Goal: Information Seeking & Learning: Learn about a topic

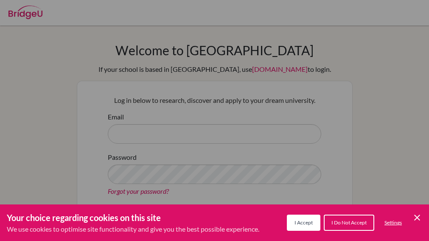
click at [301, 223] on span "I Accept" at bounding box center [304, 222] width 18 height 6
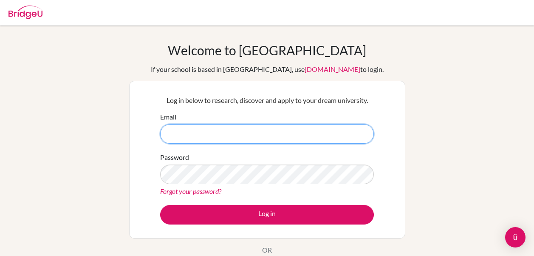
click at [236, 139] on input "Email" at bounding box center [267, 134] width 214 height 20
type input "[EMAIL_ADDRESS][PERSON_NAME][DOMAIN_NAME]"
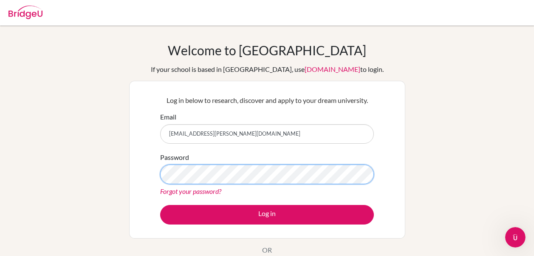
click at [160, 205] on button "Log in" at bounding box center [267, 215] width 214 height 20
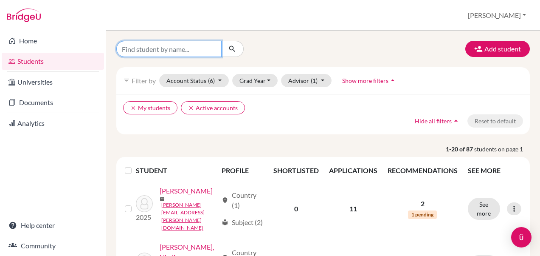
click at [125, 51] on input "Find student by name..." at bounding box center [168, 49] width 105 height 16
type input "olivia"
click button "submit" at bounding box center [232, 49] width 23 height 16
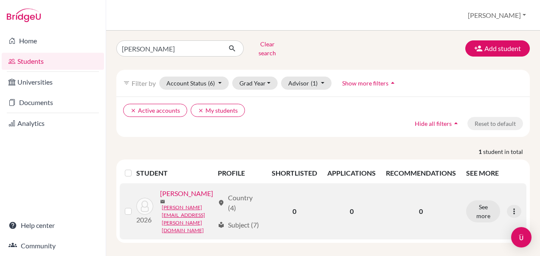
scroll to position [6, 0]
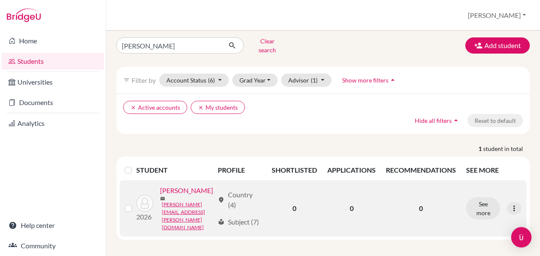
click at [171, 195] on link "Sanderson, Olivia" at bounding box center [186, 190] width 53 height 10
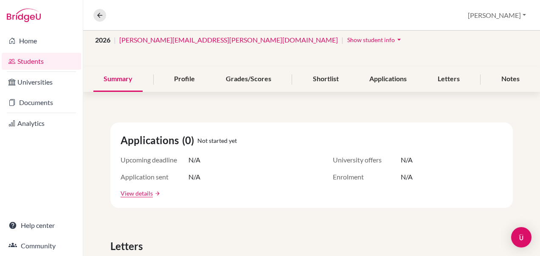
scroll to position [67, 0]
click at [379, 82] on div "Applications" at bounding box center [388, 79] width 58 height 25
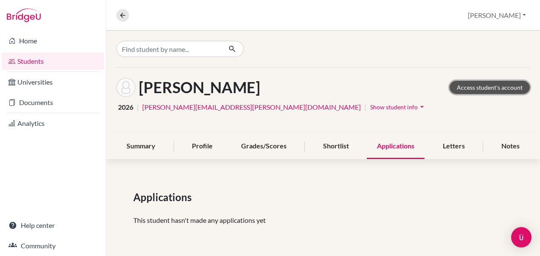
click at [517, 86] on link "Access student's account" at bounding box center [490, 87] width 80 height 13
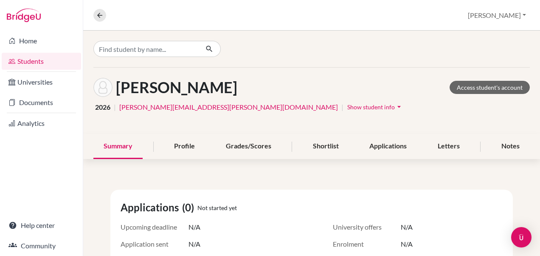
click at [39, 61] on link "Students" at bounding box center [41, 61] width 79 height 17
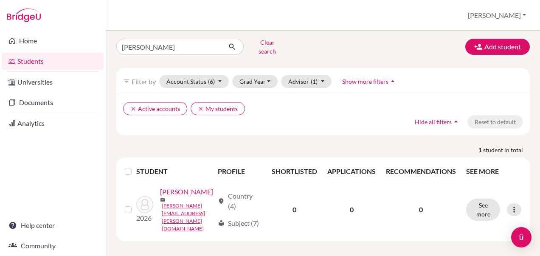
scroll to position [6, 0]
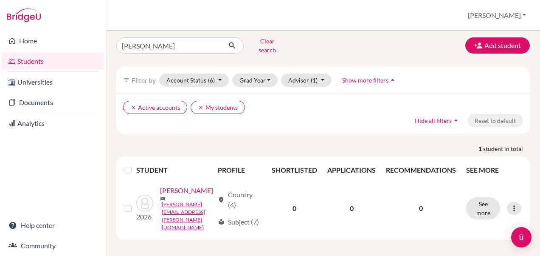
click at [157, 94] on div "clear Active accounts clear My students Hide all filters arrow_drop_up Reset to…" at bounding box center [323, 113] width 414 height 40
click at [154, 101] on button "clear Active accounts" at bounding box center [155, 107] width 64 height 13
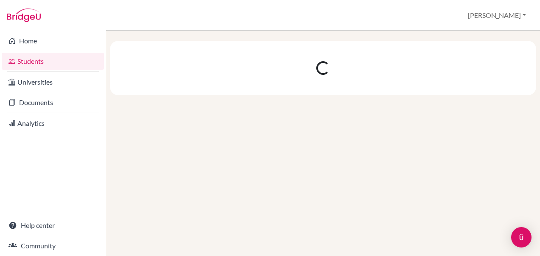
scroll to position [0, 0]
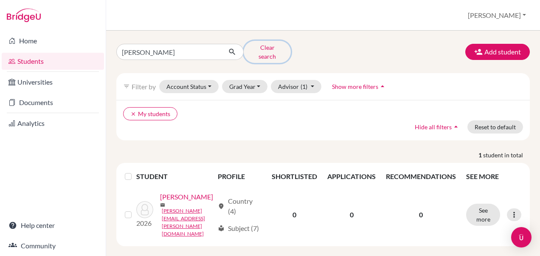
click at [265, 49] on button "Clear search" at bounding box center [267, 52] width 47 height 22
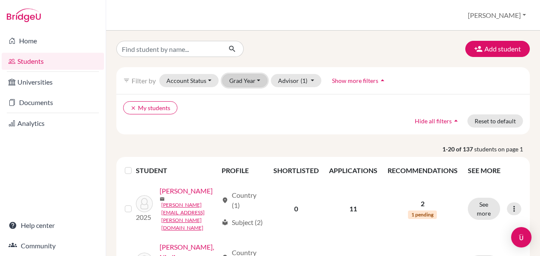
click at [251, 83] on button "Grad Year" at bounding box center [245, 80] width 46 height 13
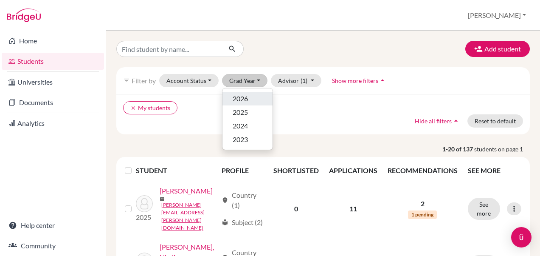
click at [246, 98] on span "2026" at bounding box center [240, 98] width 15 height 10
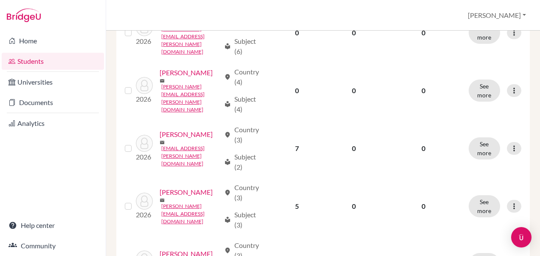
scroll to position [170, 0]
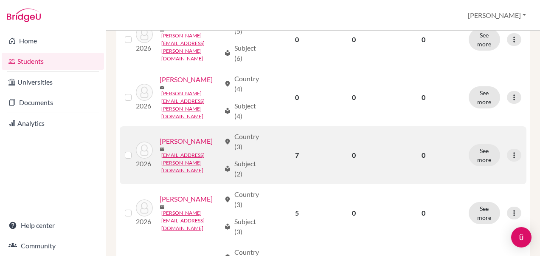
click at [160, 146] on link "[PERSON_NAME]" at bounding box center [186, 141] width 53 height 10
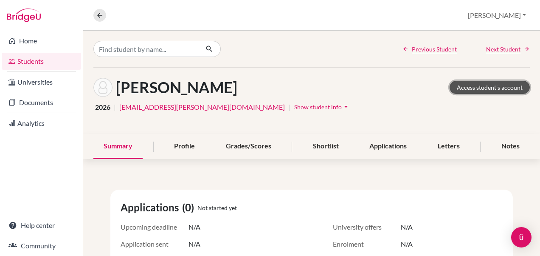
click at [487, 82] on link "Access student's account" at bounding box center [490, 87] width 80 height 13
click at [28, 61] on link "Students" at bounding box center [41, 61] width 79 height 17
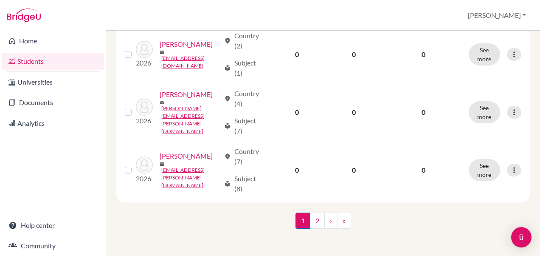
scroll to position [1149, 0]
click at [315, 222] on link "2" at bounding box center [317, 220] width 15 height 16
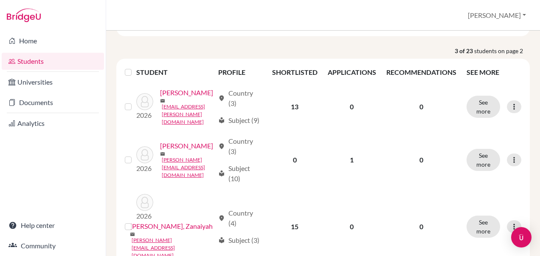
scroll to position [155, 0]
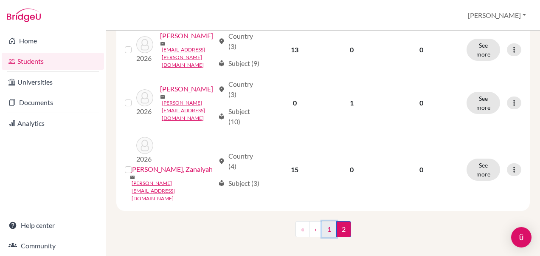
click at [326, 225] on link "1" at bounding box center [329, 229] width 15 height 16
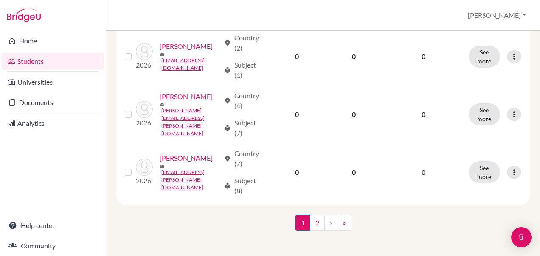
scroll to position [1149, 0]
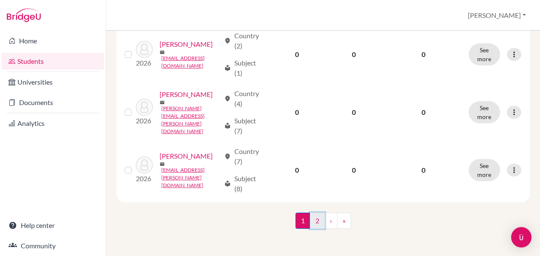
click at [310, 217] on link "2" at bounding box center [317, 220] width 15 height 16
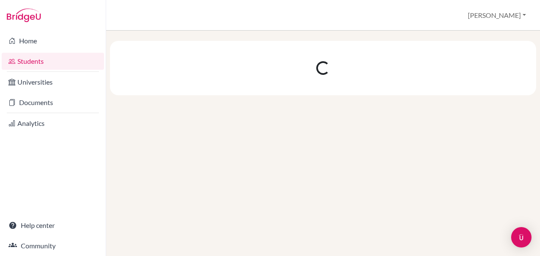
scroll to position [0, 0]
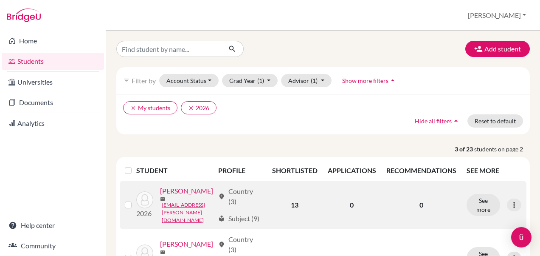
scroll to position [155, 0]
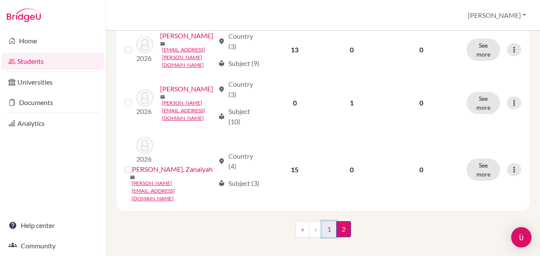
click at [325, 226] on link "1" at bounding box center [329, 229] width 15 height 16
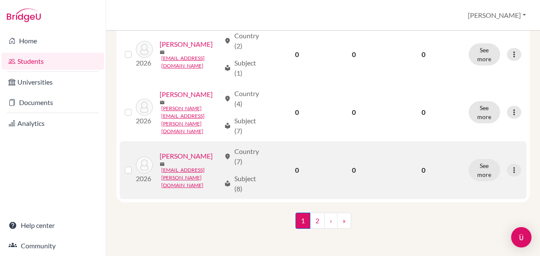
scroll to position [1149, 0]
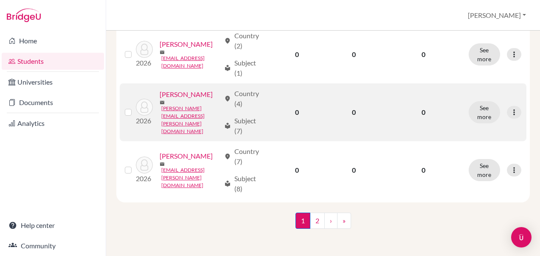
click at [160, 99] on link "[PERSON_NAME]" at bounding box center [186, 94] width 53 height 10
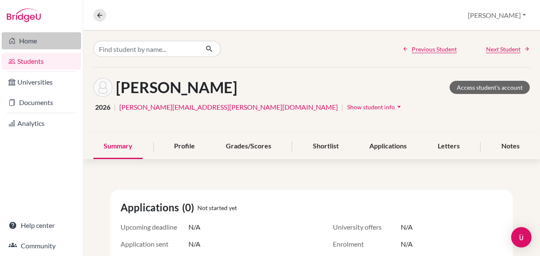
click at [36, 42] on link "Home" at bounding box center [41, 40] width 79 height 17
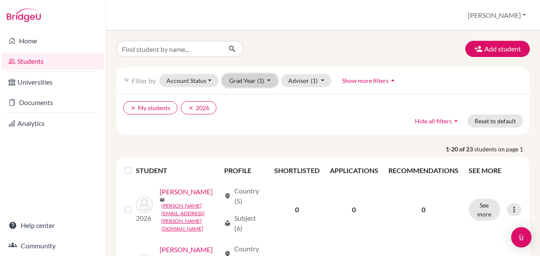
click at [265, 80] on button "Grad Year (1)" at bounding box center [250, 80] width 56 height 13
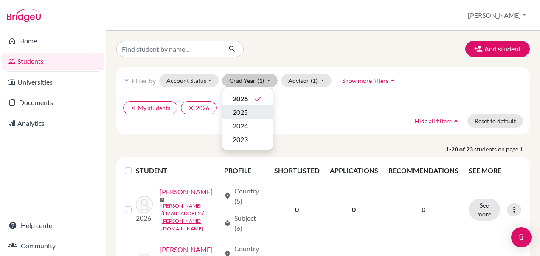
click at [246, 114] on span "2025" at bounding box center [240, 112] width 15 height 10
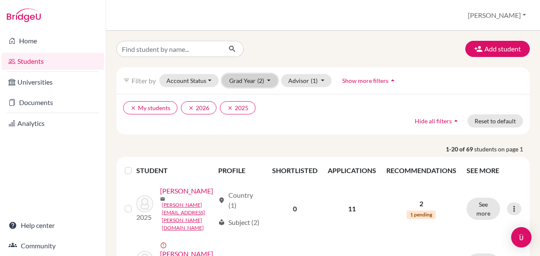
click at [259, 78] on span "(2)" at bounding box center [260, 80] width 7 height 7
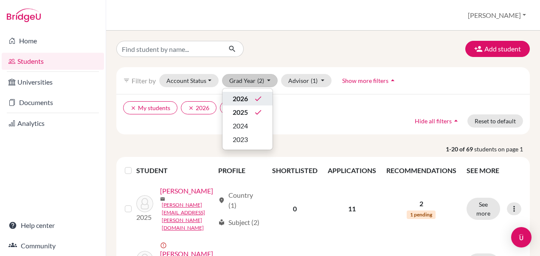
click at [248, 97] on span "2026" at bounding box center [240, 98] width 15 height 10
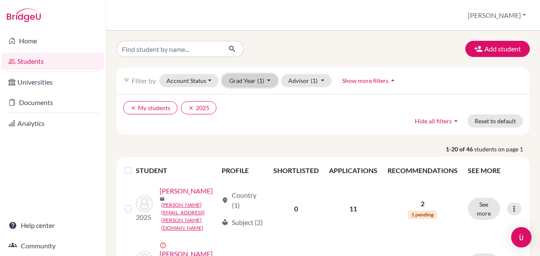
click at [255, 79] on button "Grad Year (1)" at bounding box center [250, 80] width 56 height 13
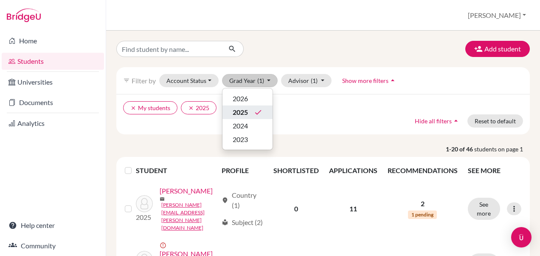
click at [245, 112] on span "2025" at bounding box center [240, 112] width 15 height 10
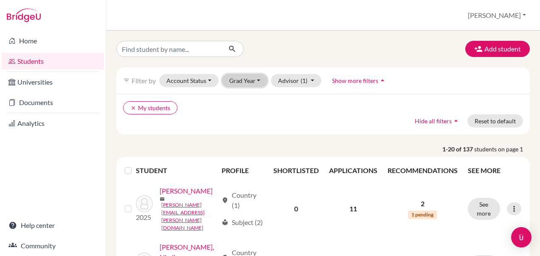
click at [253, 80] on button "Grad Year" at bounding box center [245, 80] width 46 height 13
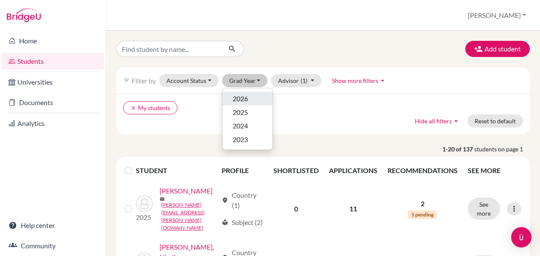
click at [251, 101] on div "2026" at bounding box center [248, 98] width 30 height 10
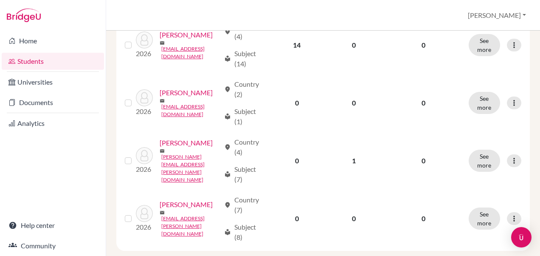
scroll to position [1149, 0]
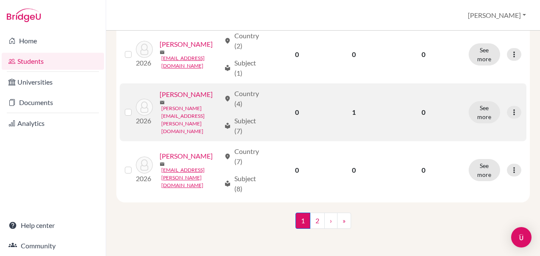
click at [168, 133] on link "sanderson.olivia@triplecschool.org" at bounding box center [190, 119] width 59 height 31
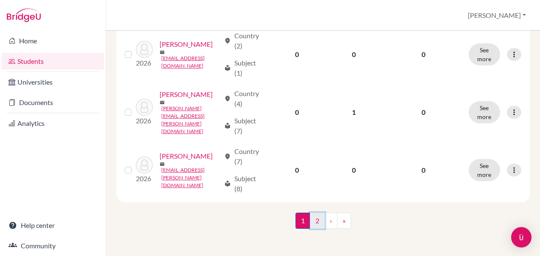
click at [315, 222] on link "2" at bounding box center [317, 220] width 15 height 16
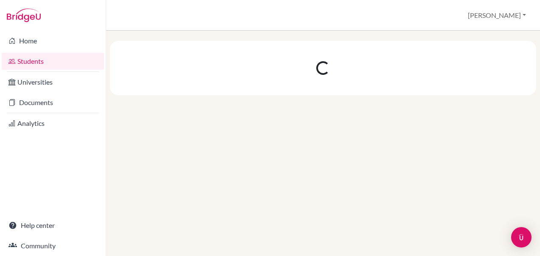
scroll to position [0, 0]
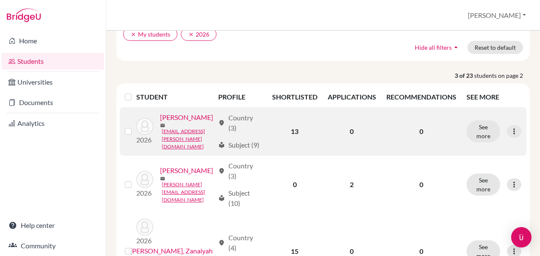
scroll to position [155, 0]
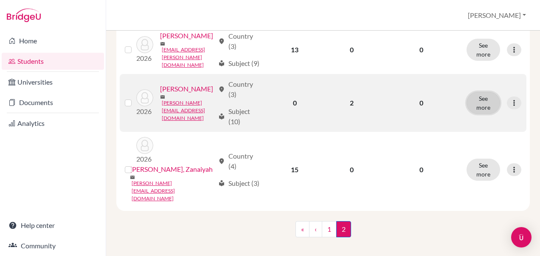
click at [474, 113] on button "See more" at bounding box center [484, 103] width 34 height 22
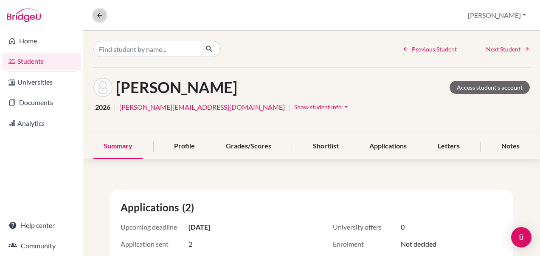
click at [98, 15] on button at bounding box center [99, 15] width 13 height 13
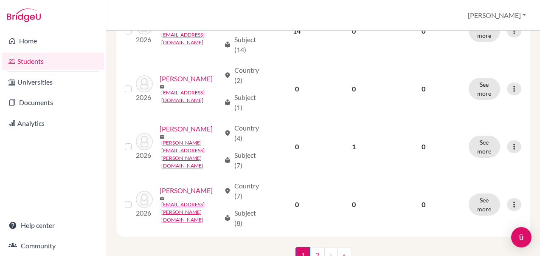
scroll to position [1146, 0]
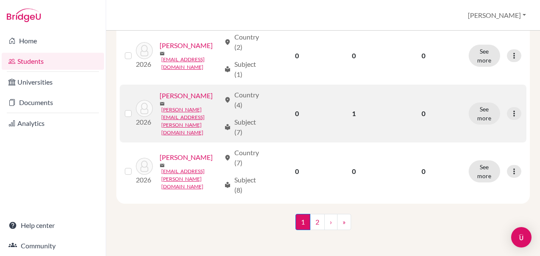
click at [160, 101] on link "Sanderson, Olivia" at bounding box center [186, 95] width 53 height 10
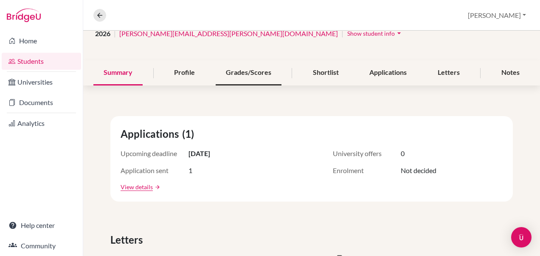
scroll to position [85, 0]
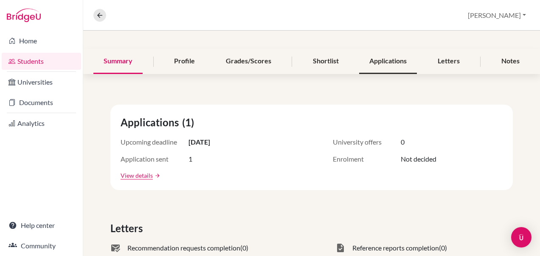
click at [377, 69] on div "Applications" at bounding box center [388, 61] width 58 height 25
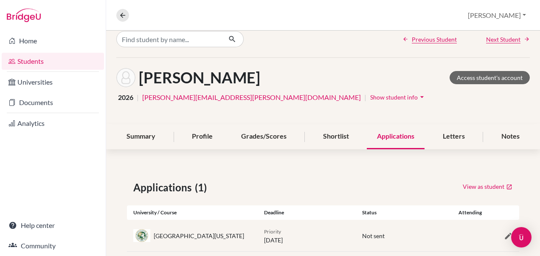
scroll to position [26, 0]
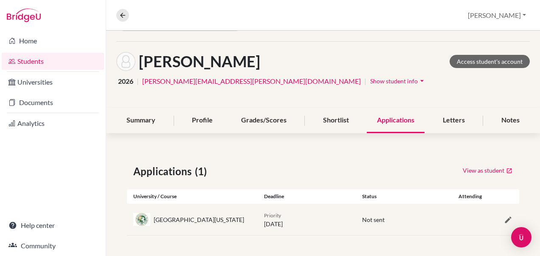
click at [497, 224] on div at bounding box center [503, 219] width 33 height 10
click at [504, 219] on icon "button" at bounding box center [508, 219] width 8 height 8
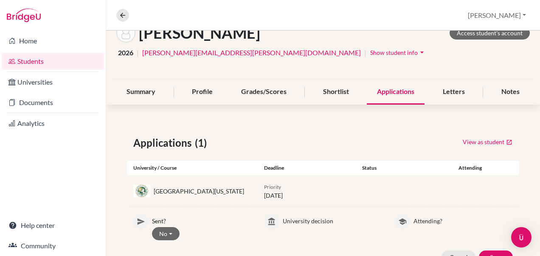
scroll to position [90, 0]
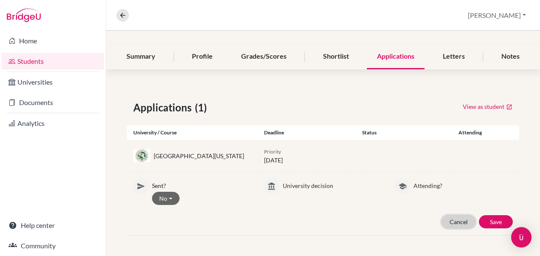
click at [449, 218] on button "Cancel" at bounding box center [459, 221] width 34 height 13
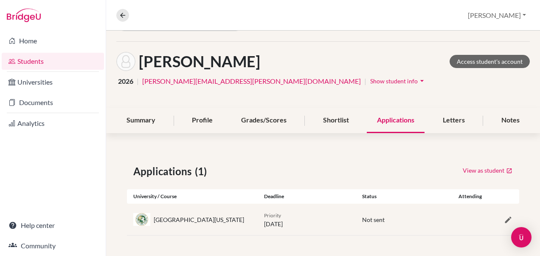
scroll to position [26, 0]
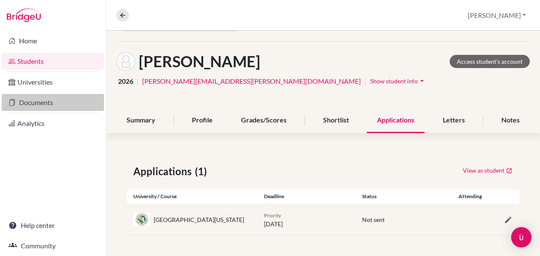
click at [53, 94] on link "Documents" at bounding box center [53, 102] width 102 height 17
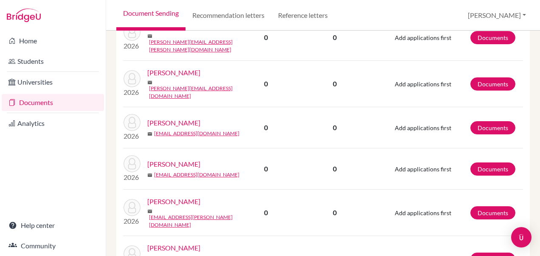
scroll to position [925, 0]
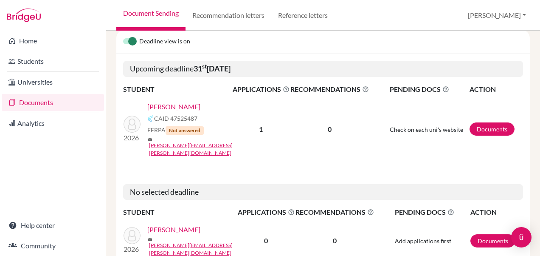
scroll to position [127, 0]
click at [486, 122] on link "Documents" at bounding box center [492, 128] width 45 height 13
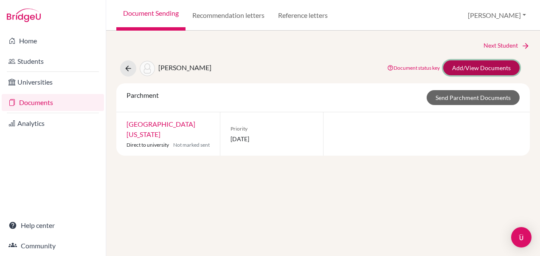
click at [475, 68] on link "Add/View Documents" at bounding box center [481, 67] width 76 height 15
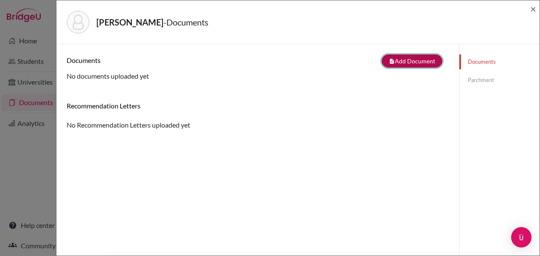
click at [400, 63] on button "note_add Add Document" at bounding box center [412, 60] width 61 height 13
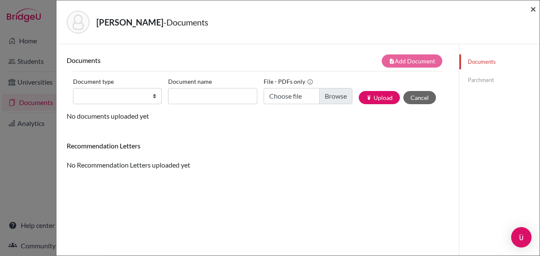
click at [534, 11] on span "×" at bounding box center [533, 9] width 6 height 12
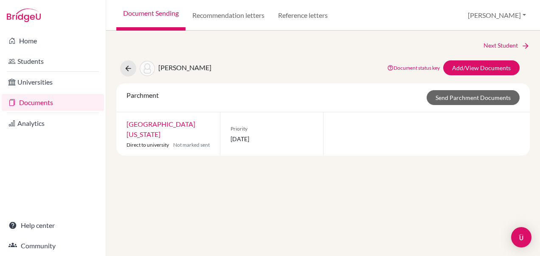
click at [163, 124] on link "[GEOGRAPHIC_DATA][US_STATE]" at bounding box center [161, 129] width 69 height 18
click at [123, 66] on button at bounding box center [128, 68] width 16 height 16
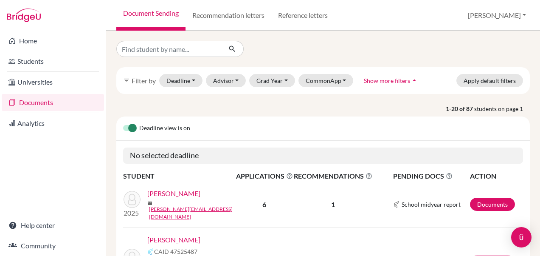
scroll to position [42, 0]
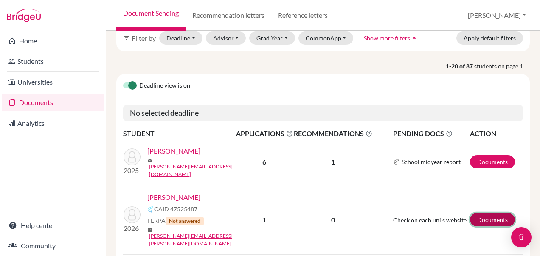
click at [482, 213] on link "Documents" at bounding box center [492, 219] width 45 height 13
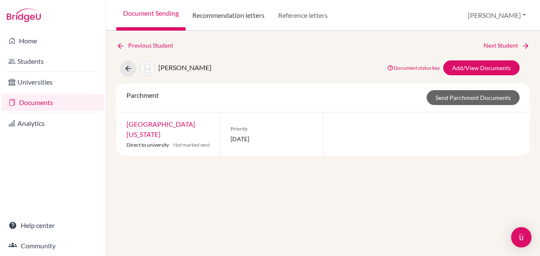
click at [211, 10] on link "Recommendation letters" at bounding box center [229, 15] width 86 height 31
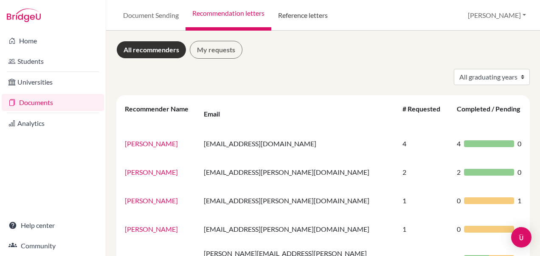
click at [324, 7] on link "Reference letters" at bounding box center [302, 15] width 63 height 31
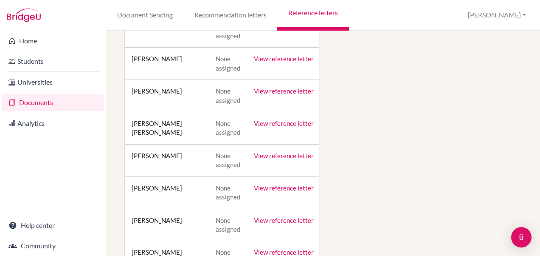
scroll to position [2378, 0]
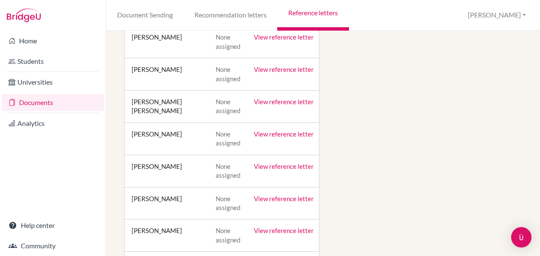
click at [269, 69] on link "View reference letter" at bounding box center [284, 69] width 60 height 8
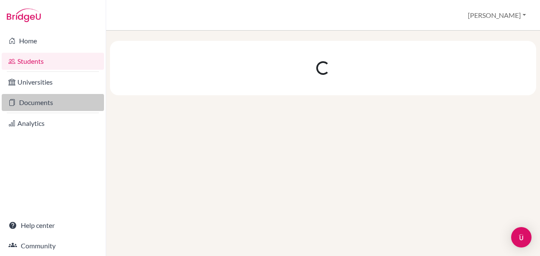
click at [41, 104] on link "Documents" at bounding box center [53, 102] width 102 height 17
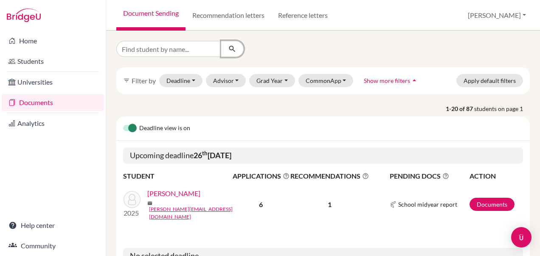
click at [228, 44] on button "submit" at bounding box center [232, 49] width 23 height 16
click at [291, 40] on div "filter_list Filter by Deadline - Select a date range Or double click for a sing…" at bounding box center [323, 143] width 434 height 225
click at [231, 46] on icon "submit" at bounding box center [232, 49] width 8 height 8
click at [283, 83] on button "Grad Year" at bounding box center [272, 80] width 46 height 13
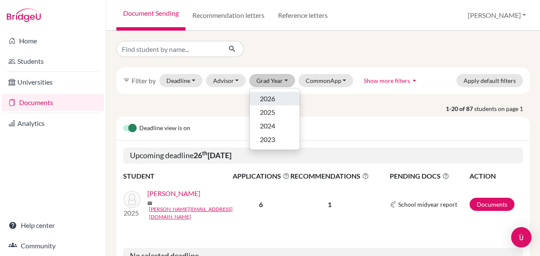
click at [277, 100] on div "2026" at bounding box center [275, 98] width 30 height 10
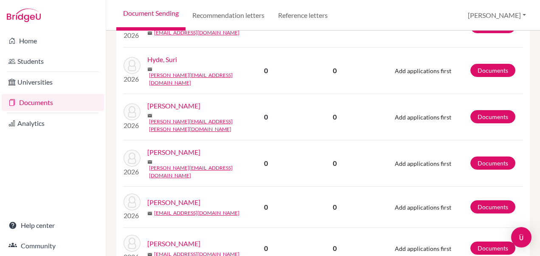
scroll to position [807, 0]
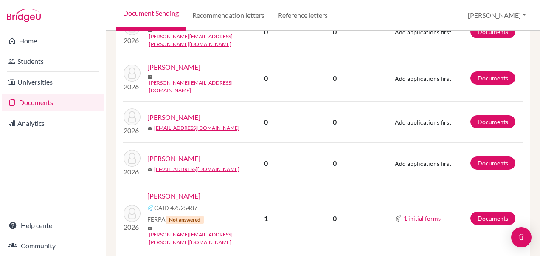
click at [169, 191] on link "[PERSON_NAME]" at bounding box center [173, 196] width 53 height 10
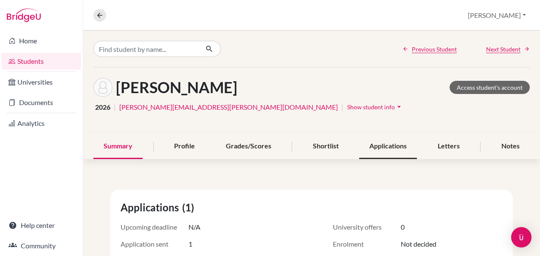
click at [380, 151] on div "Applications" at bounding box center [388, 146] width 58 height 25
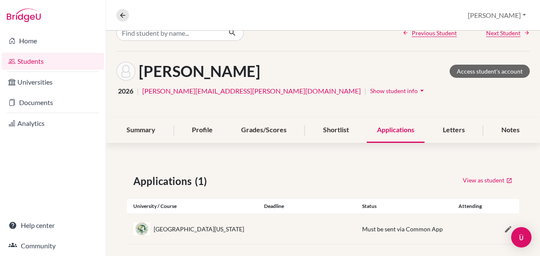
scroll to position [25, 0]
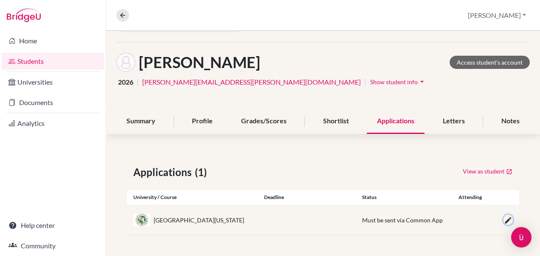
click at [504, 220] on icon "button" at bounding box center [508, 220] width 8 height 8
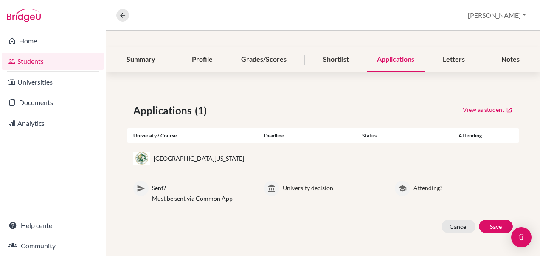
scroll to position [91, 0]
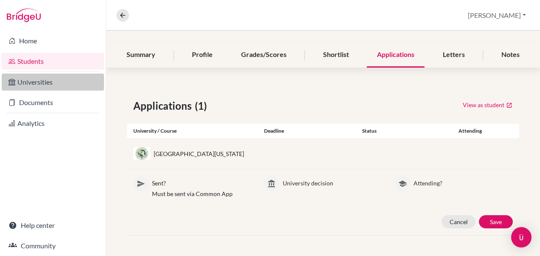
click at [50, 84] on link "Universities" at bounding box center [53, 81] width 102 height 17
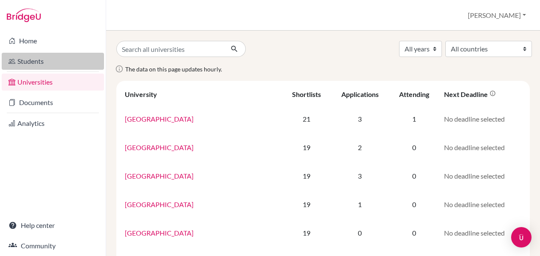
click at [38, 61] on link "Students" at bounding box center [53, 61] width 102 height 17
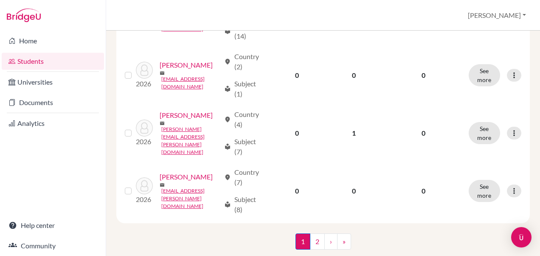
scroll to position [1146, 0]
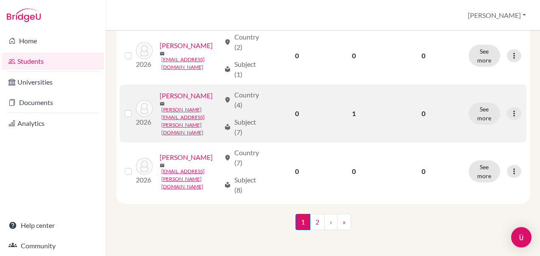
click at [177, 101] on link "[PERSON_NAME]" at bounding box center [186, 95] width 53 height 10
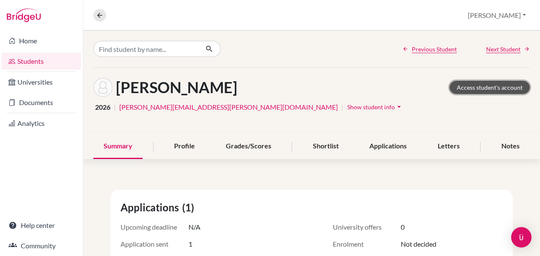
click at [469, 81] on link "Access student's account" at bounding box center [490, 87] width 80 height 13
